Goal: Information Seeking & Learning: Learn about a topic

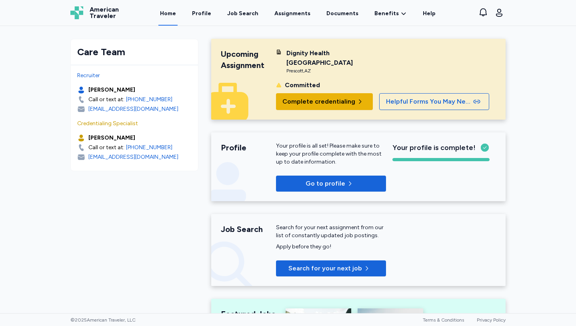
click at [303, 105] on span "Complete credentialing" at bounding box center [318, 102] width 73 height 10
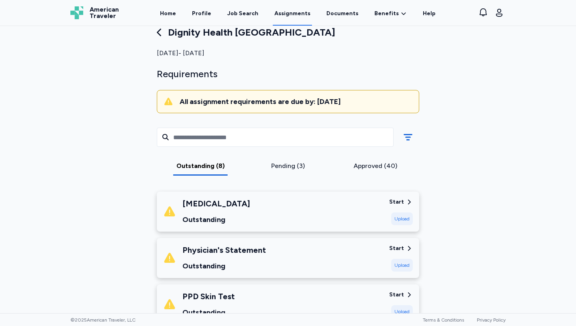
scroll to position [18, 0]
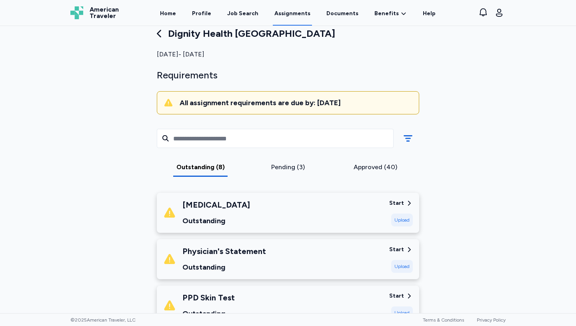
click at [281, 165] on div "Pending (3)" at bounding box center [288, 167] width 81 height 10
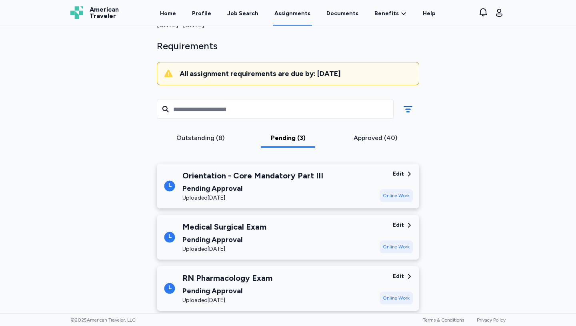
scroll to position [48, 0]
click at [402, 171] on div "Edit" at bounding box center [398, 174] width 11 height 8
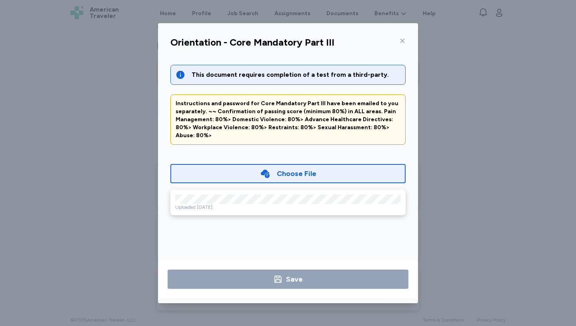
click at [272, 168] on div "Choose File" at bounding box center [288, 173] width 56 height 11
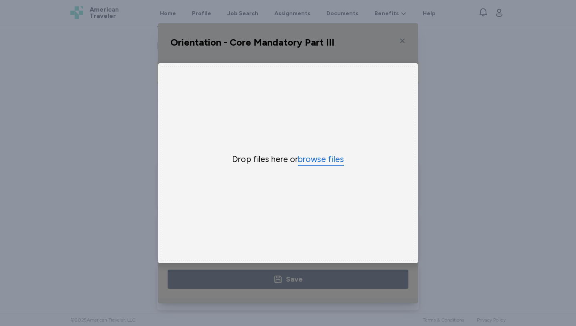
click at [322, 162] on button "browse files" at bounding box center [321, 160] width 46 height 12
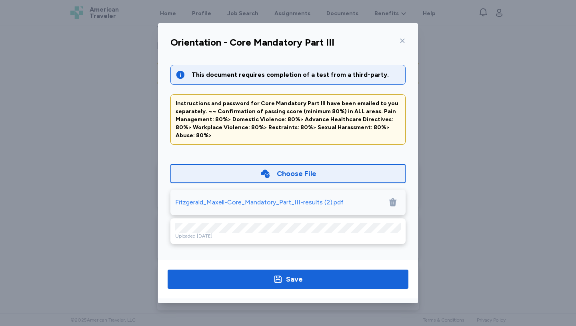
click at [389, 233] on div "Uploaded [DATE]" at bounding box center [288, 236] width 226 height 6
click at [393, 198] on icon at bounding box center [393, 202] width 8 height 8
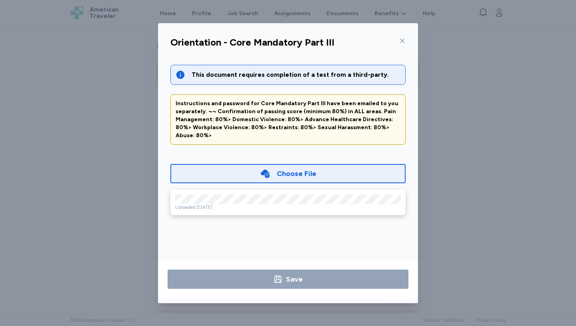
click at [286, 169] on div "Choose File" at bounding box center [297, 173] width 40 height 11
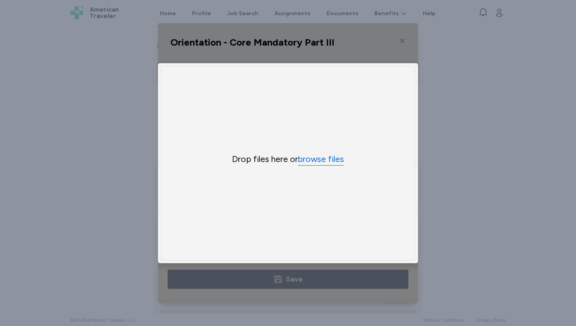
click at [311, 158] on button "browse files" at bounding box center [321, 160] width 46 height 12
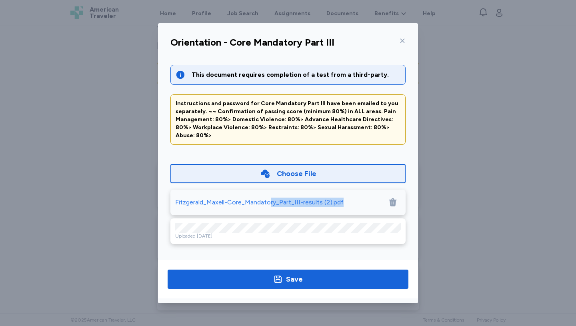
drag, startPoint x: 268, startPoint y: 198, endPoint x: 265, endPoint y: 205, distance: 7.7
click at [265, 208] on div "Choose File [PERSON_NAME]-Core_Mandatory_Part_III-results (2).pdf Uploaded [DAT…" at bounding box center [287, 199] width 235 height 90
click at [393, 249] on div "This document requires completion of a test from a third-party. Instructions an…" at bounding box center [288, 158] width 248 height 206
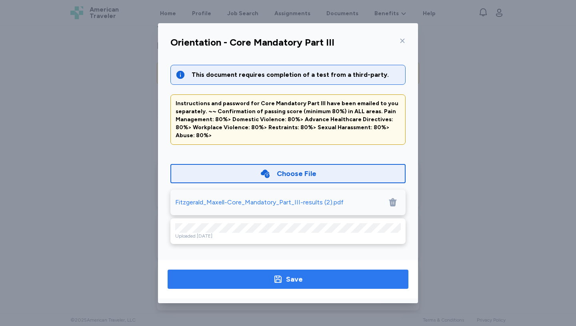
click at [329, 286] on button "Save" at bounding box center [288, 279] width 241 height 19
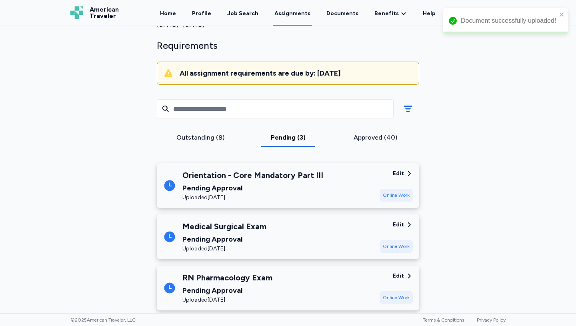
scroll to position [64, 0]
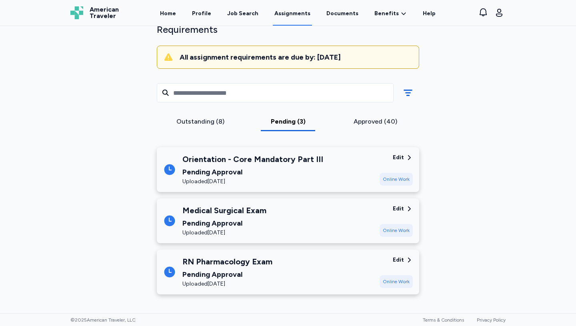
click at [208, 121] on div "Outstanding (8)" at bounding box center [200, 122] width 81 height 10
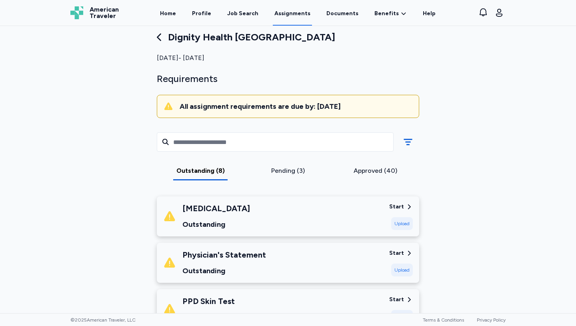
scroll to position [0, 0]
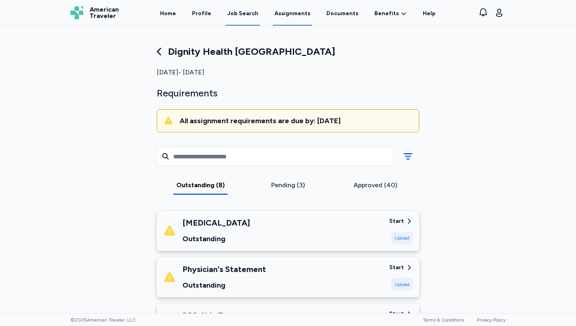
click at [241, 14] on div "Job Search" at bounding box center [242, 14] width 31 height 8
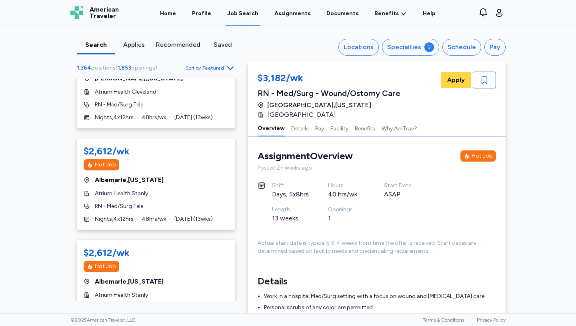
scroll to position [1099, 0]
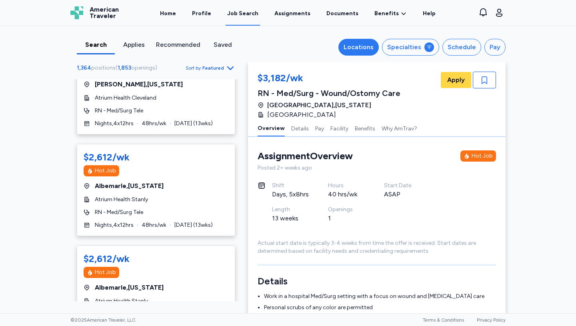
click at [357, 51] on div "Locations" at bounding box center [359, 47] width 30 height 10
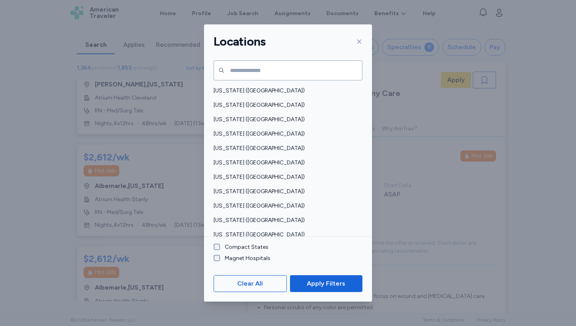
click at [244, 250] on label "Compact States" at bounding box center [244, 247] width 48 height 8
click at [310, 288] on button "Apply Filters" at bounding box center [326, 283] width 72 height 17
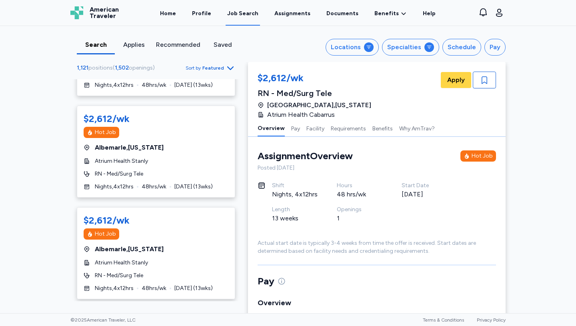
scroll to position [1, 0]
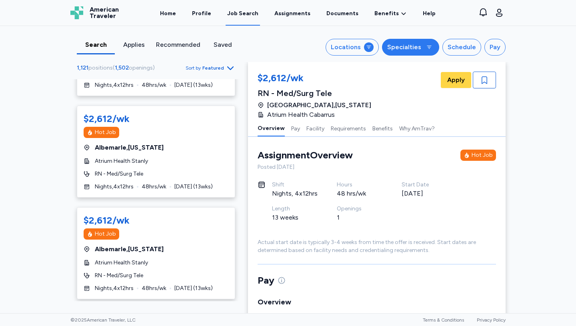
click at [419, 54] on button "Specialties" at bounding box center [410, 47] width 57 height 17
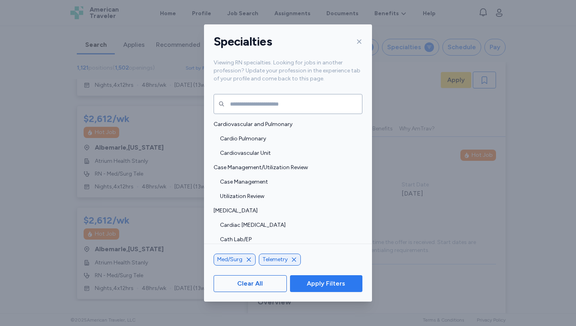
click at [315, 289] on button "Apply Filters" at bounding box center [326, 283] width 72 height 17
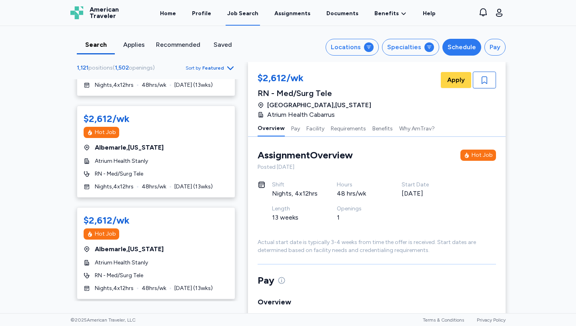
click at [473, 43] on div "Schedule" at bounding box center [461, 47] width 28 height 10
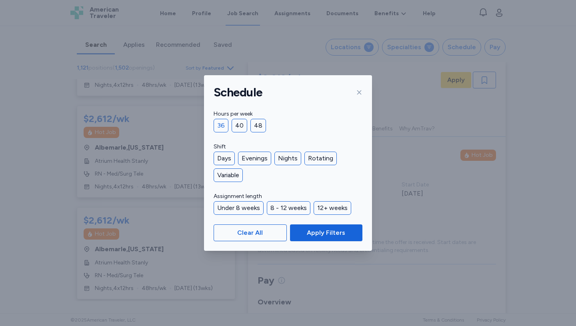
click at [225, 121] on div "36" at bounding box center [221, 126] width 15 height 14
click at [229, 155] on div "Days" at bounding box center [224, 159] width 21 height 14
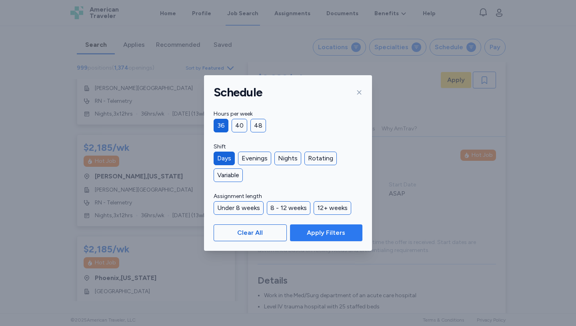
click at [325, 234] on span "Apply Filters" at bounding box center [326, 233] width 38 height 10
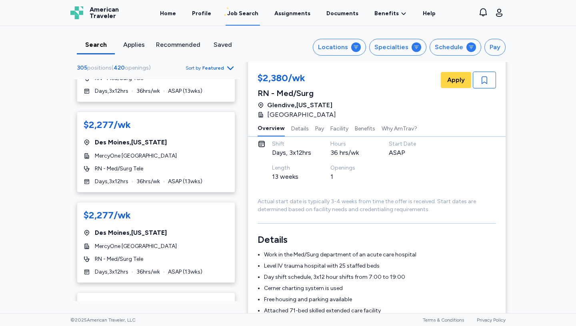
scroll to position [54, 0]
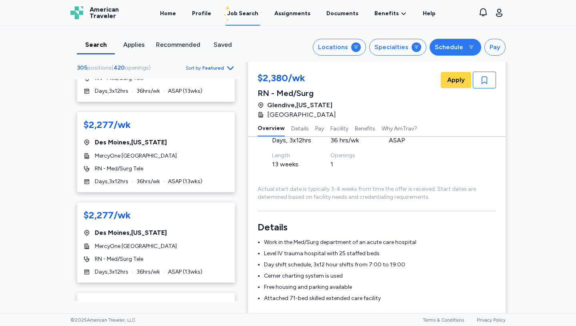
click at [467, 49] on div at bounding box center [471, 47] width 10 height 10
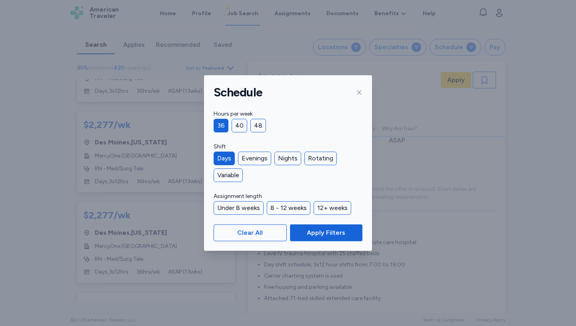
click at [225, 160] on div "Days" at bounding box center [224, 159] width 21 height 14
click at [299, 232] on span "Apply Filters" at bounding box center [326, 233] width 60 height 10
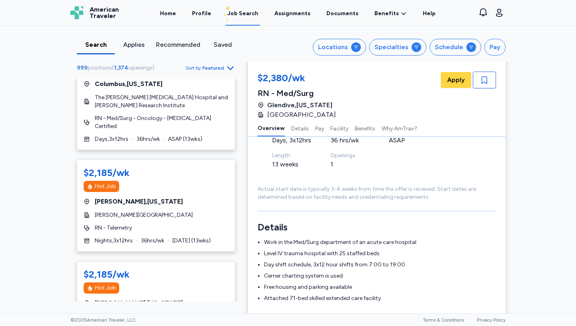
scroll to position [308, 0]
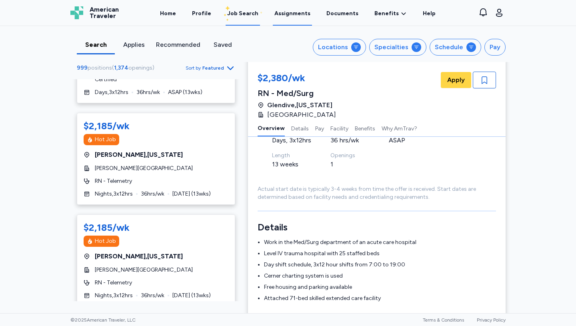
click at [294, 17] on link "Assignments" at bounding box center [292, 13] width 39 height 25
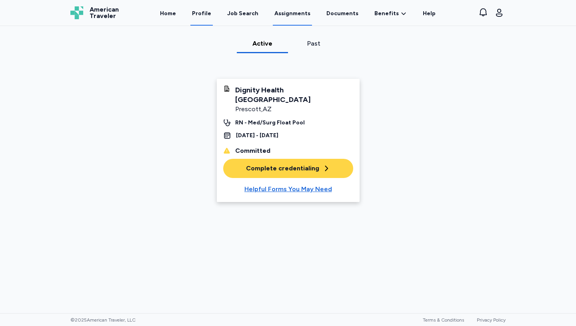
click at [206, 16] on link "Profile" at bounding box center [201, 13] width 22 height 25
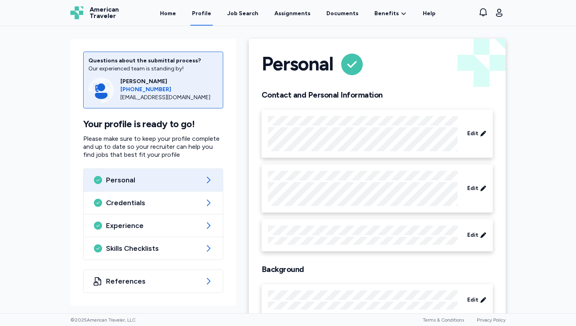
scroll to position [22, 0]
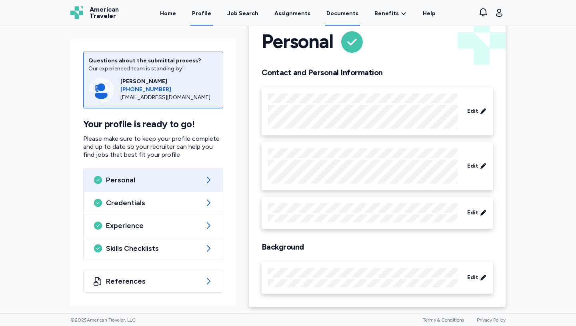
click at [346, 18] on link "Documents" at bounding box center [342, 13] width 35 height 25
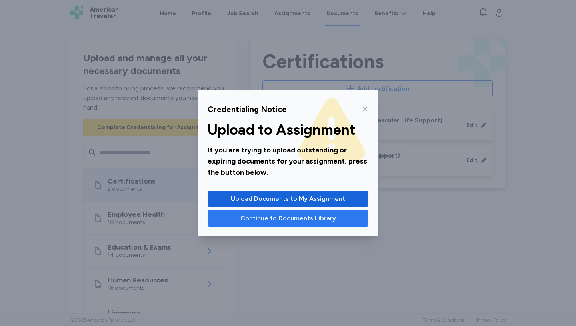
click at [303, 218] on span "Continue to Documents Library" at bounding box center [288, 219] width 96 height 10
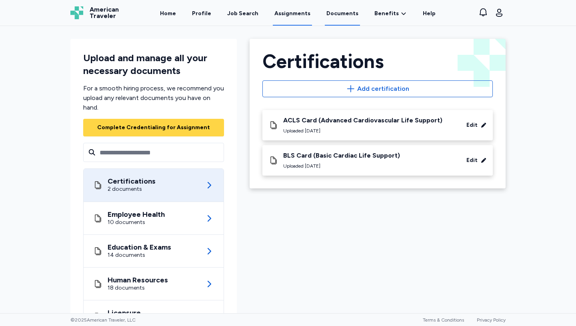
click at [292, 13] on link "Assignments" at bounding box center [292, 13] width 39 height 25
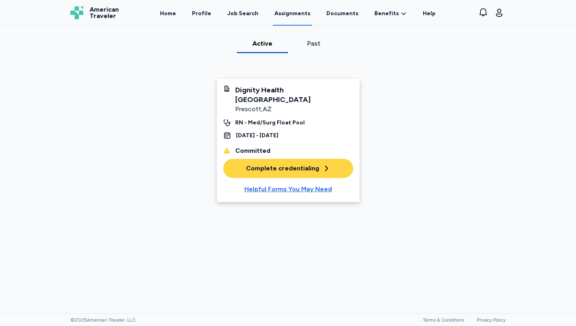
click at [316, 44] on div "Past" at bounding box center [313, 44] width 45 height 10
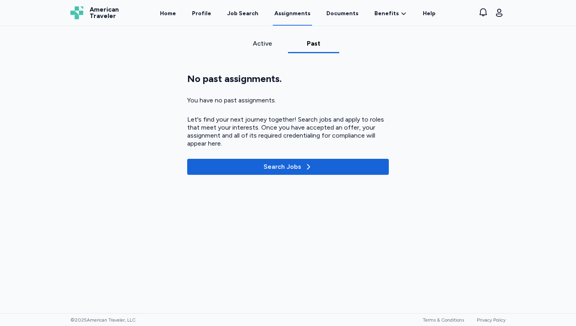
click at [280, 50] on div "Active" at bounding box center [262, 46] width 51 height 14
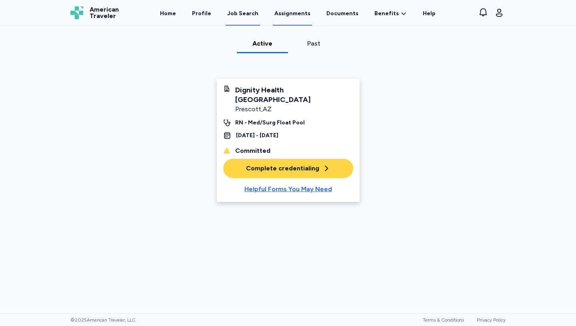
click at [256, 14] on div "Job Search" at bounding box center [242, 14] width 31 height 8
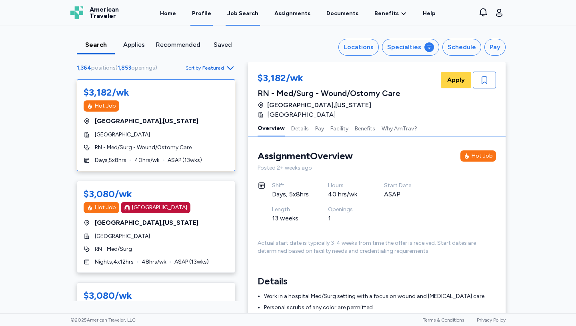
click at [213, 13] on link "Profile" at bounding box center [201, 13] width 22 height 25
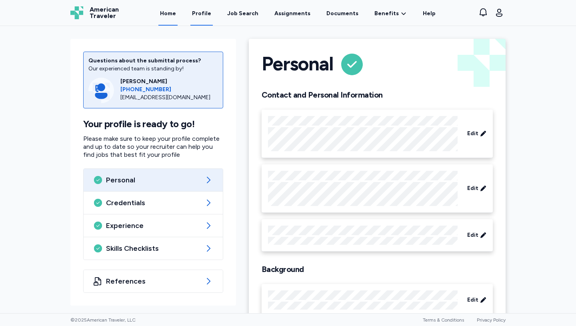
click at [175, 19] on link "Home" at bounding box center [167, 13] width 19 height 25
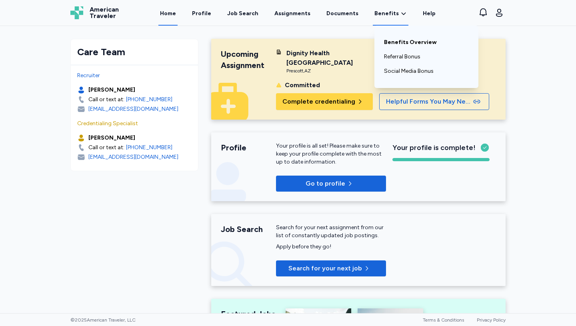
click at [391, 45] on link "Benefits Overview" at bounding box center [426, 42] width 85 height 14
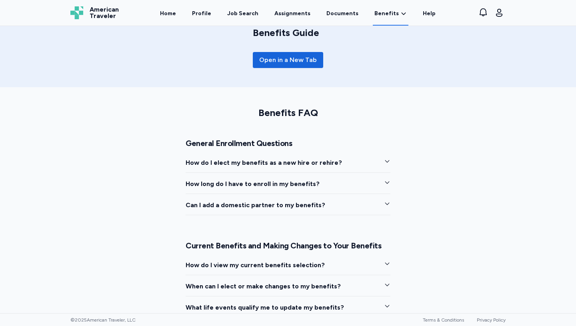
scroll to position [323, 0]
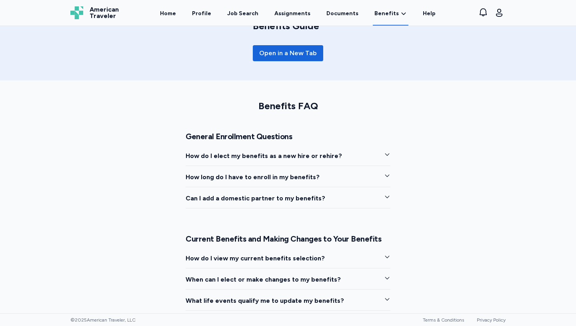
click at [281, 158] on span "How do I elect my benefits as a new hire or rehire?" at bounding box center [264, 156] width 156 height 10
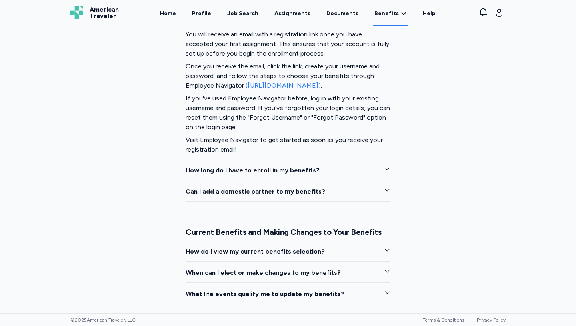
scroll to position [469, 0]
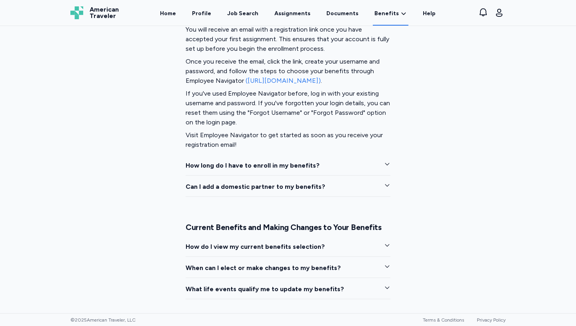
click at [274, 173] on button "How long do I have to enroll in my benefits?" at bounding box center [288, 168] width 205 height 15
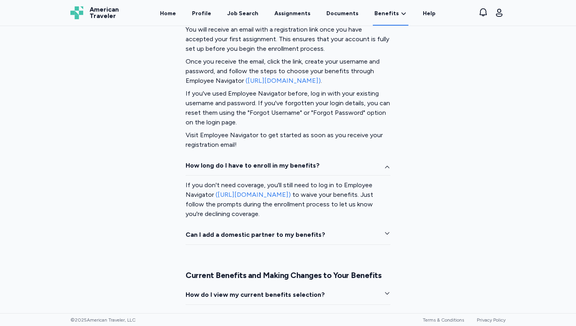
click at [273, 173] on button "How long do I have to enroll in my benefits?" at bounding box center [288, 168] width 205 height 15
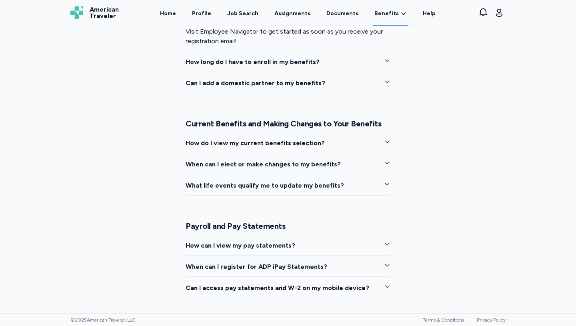
scroll to position [566, 0]
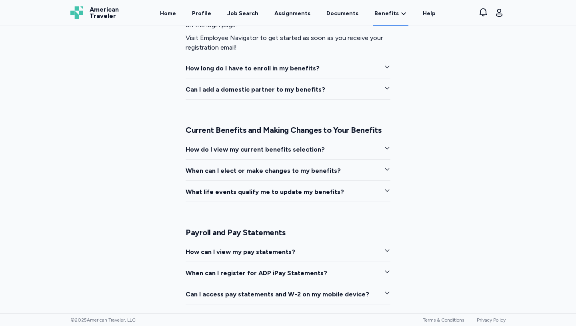
click at [248, 257] on button "How can I view my pay statements?" at bounding box center [288, 254] width 205 height 15
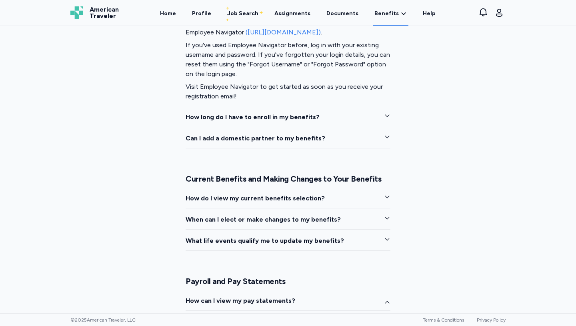
scroll to position [471, 0]
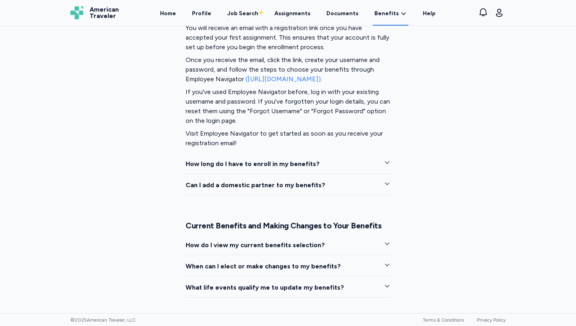
click at [313, 81] on link "([URL][DOMAIN_NAME])" at bounding box center [283, 79] width 75 height 8
